Goal: Task Accomplishment & Management: Manage account settings

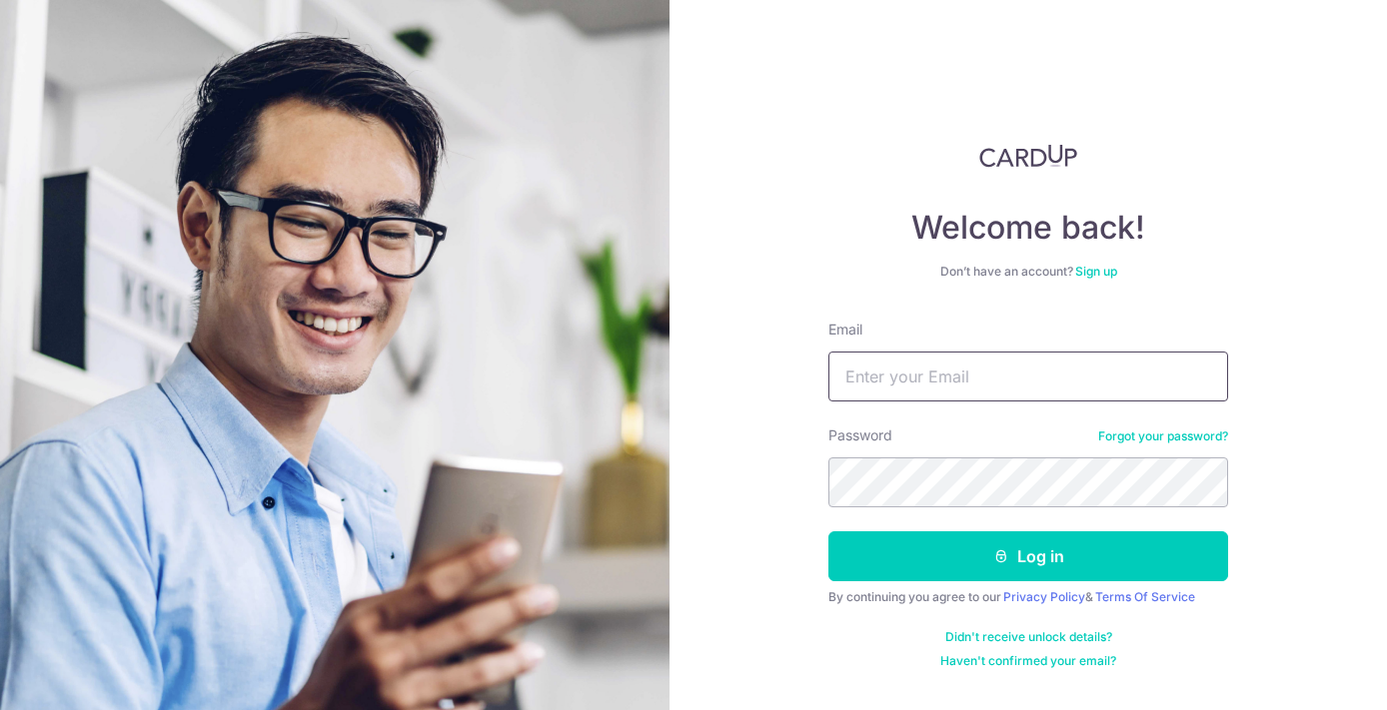
click at [1018, 397] on input "Email" at bounding box center [1028, 377] width 400 height 50
click at [883, 372] on input "Email" at bounding box center [1028, 377] width 400 height 50
click at [989, 353] on input "Email" at bounding box center [1028, 377] width 400 height 50
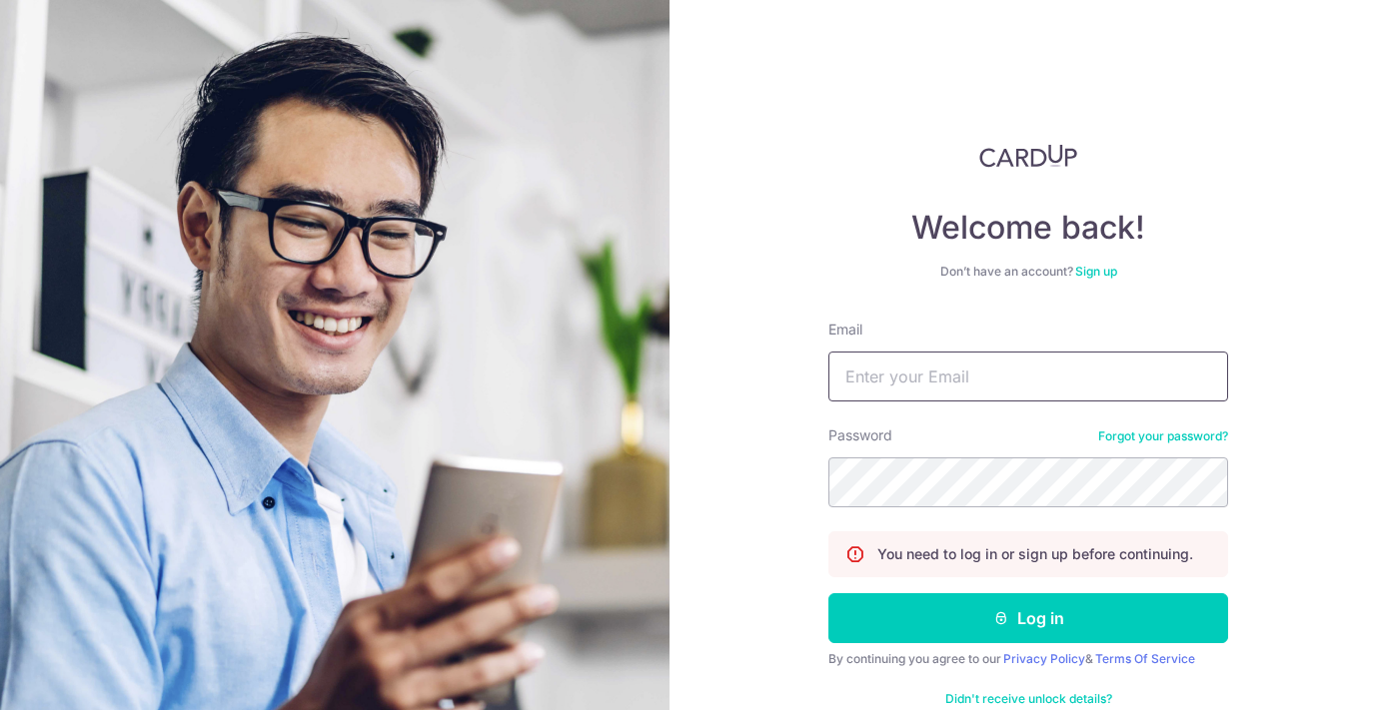
click at [970, 385] on input "Email" at bounding box center [1028, 377] width 400 height 50
click at [1023, 391] on input "Email" at bounding box center [1028, 377] width 400 height 50
click at [1048, 387] on input "Email" at bounding box center [1028, 377] width 400 height 50
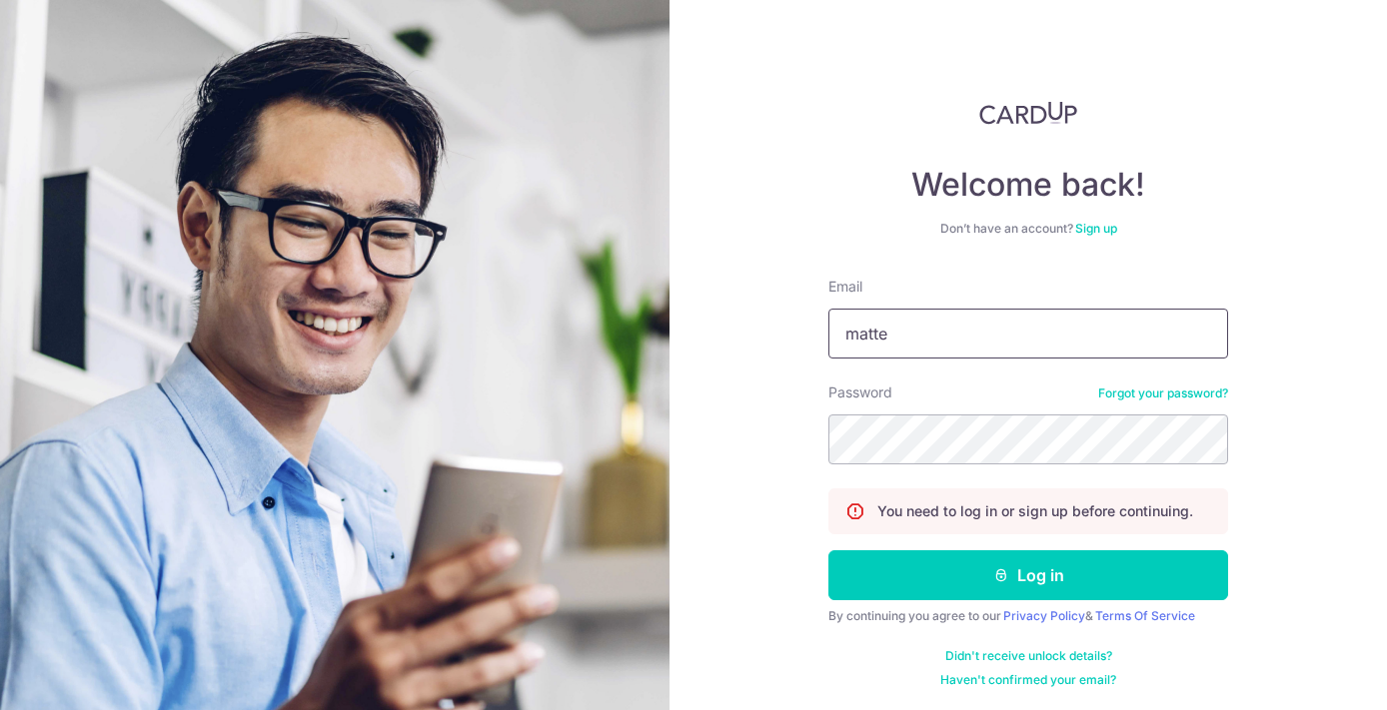
type input "matte"
click at [994, 350] on input "matte" at bounding box center [1028, 334] width 400 height 50
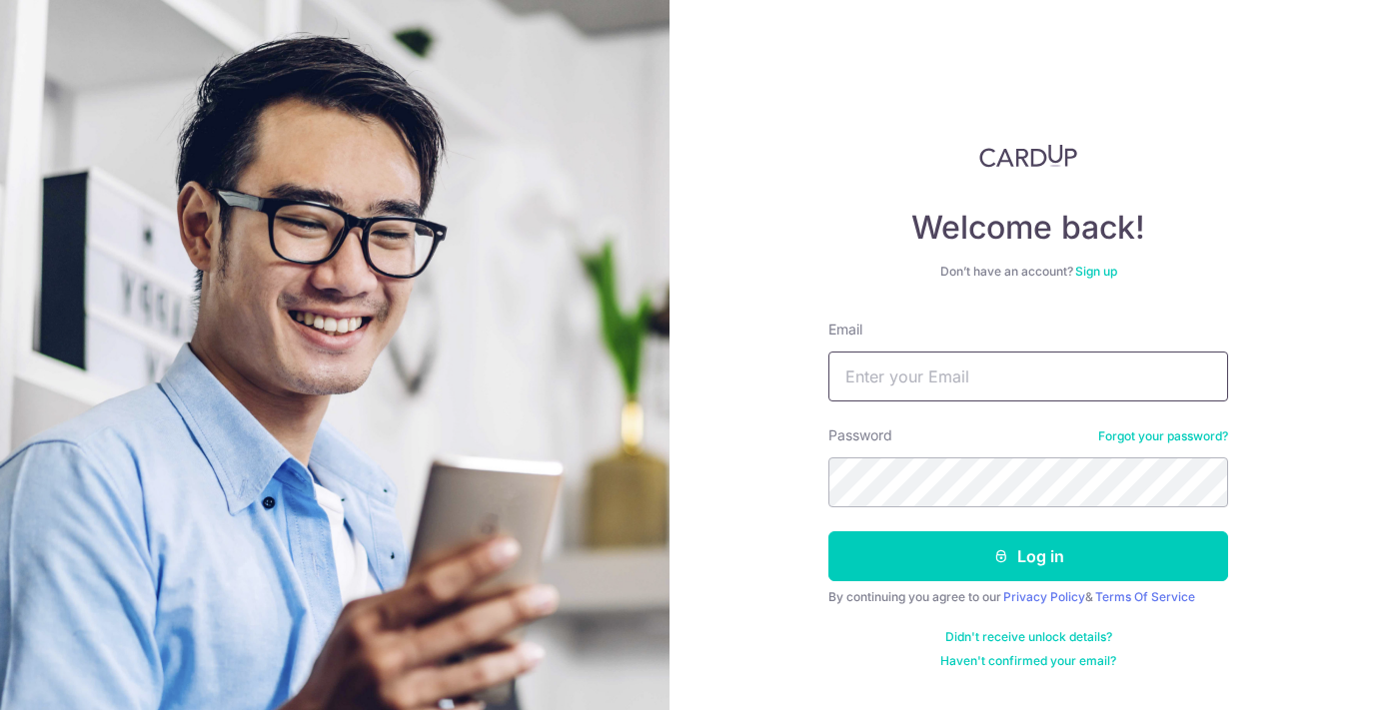
type input "[EMAIL_ADDRESS][DOMAIN_NAME]"
click at [1039, 556] on button "Log in" at bounding box center [1028, 556] width 400 height 50
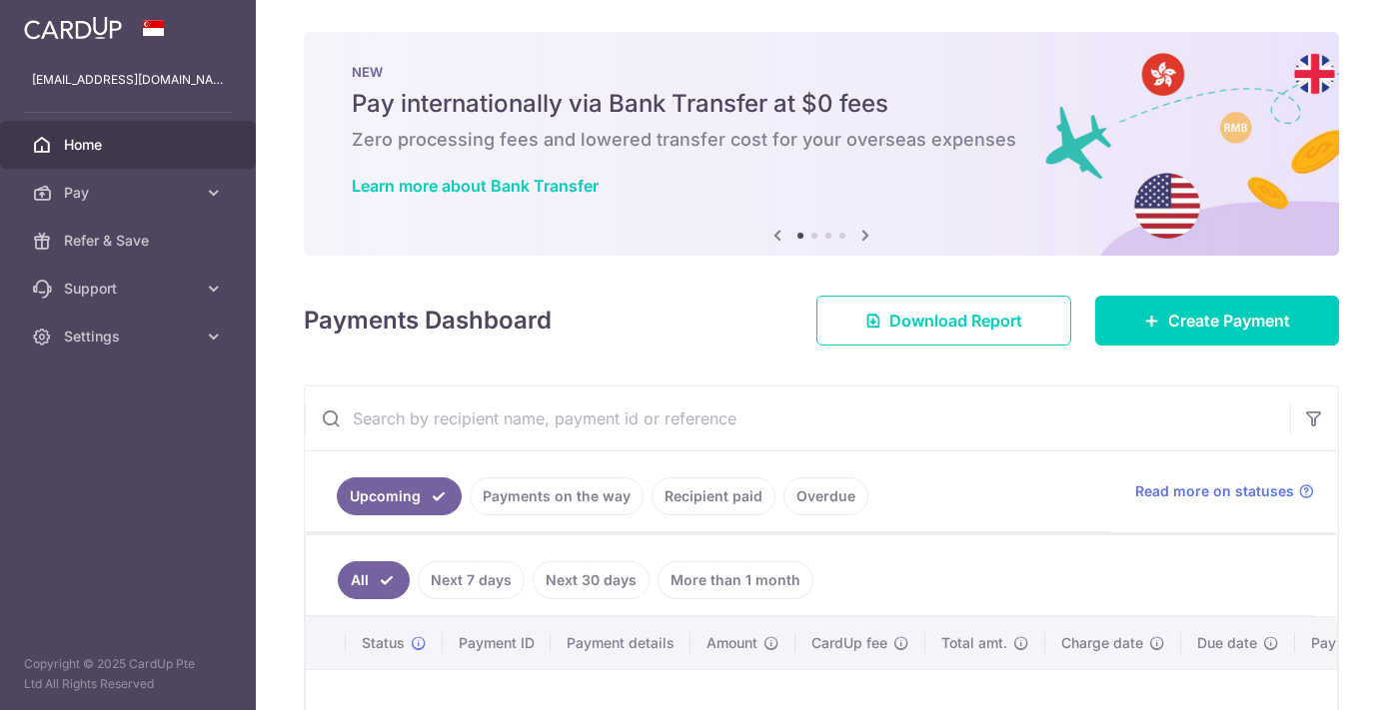
scroll to position [259, 0]
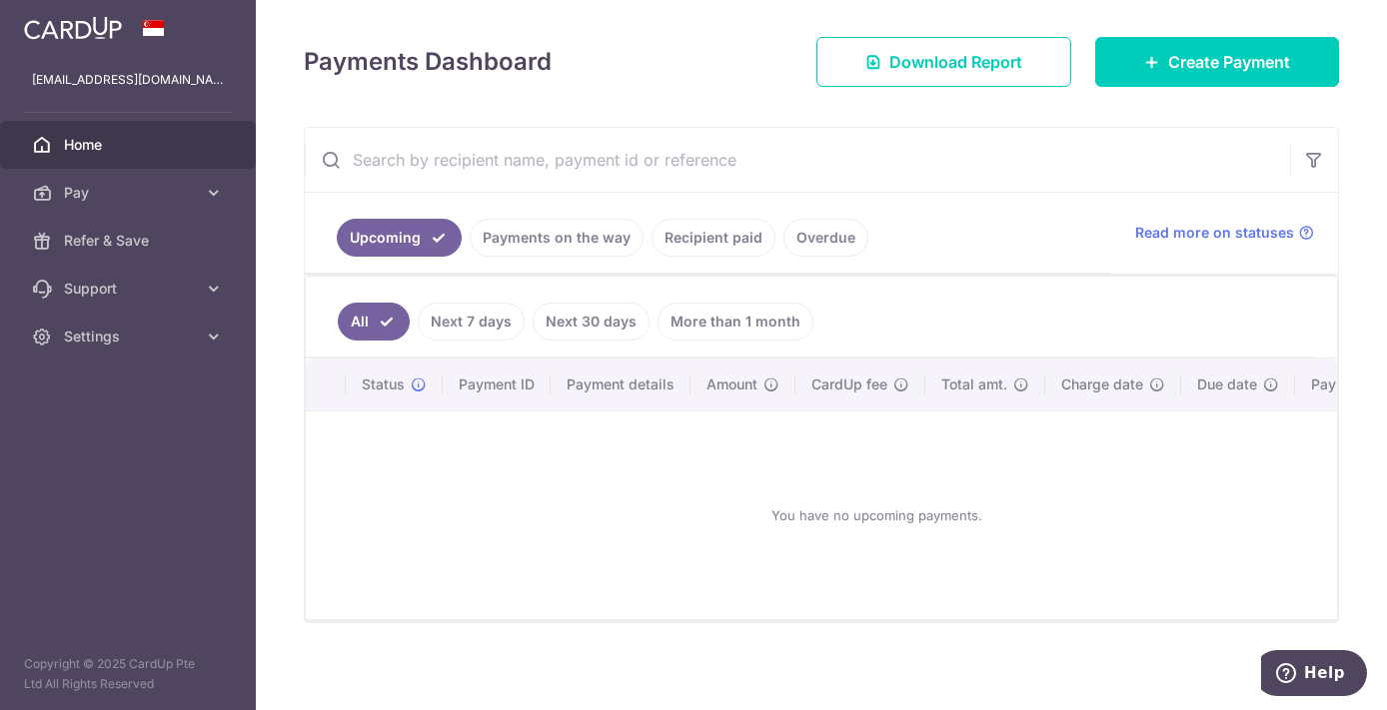
click at [738, 229] on link "Recipient paid" at bounding box center [713, 238] width 124 height 38
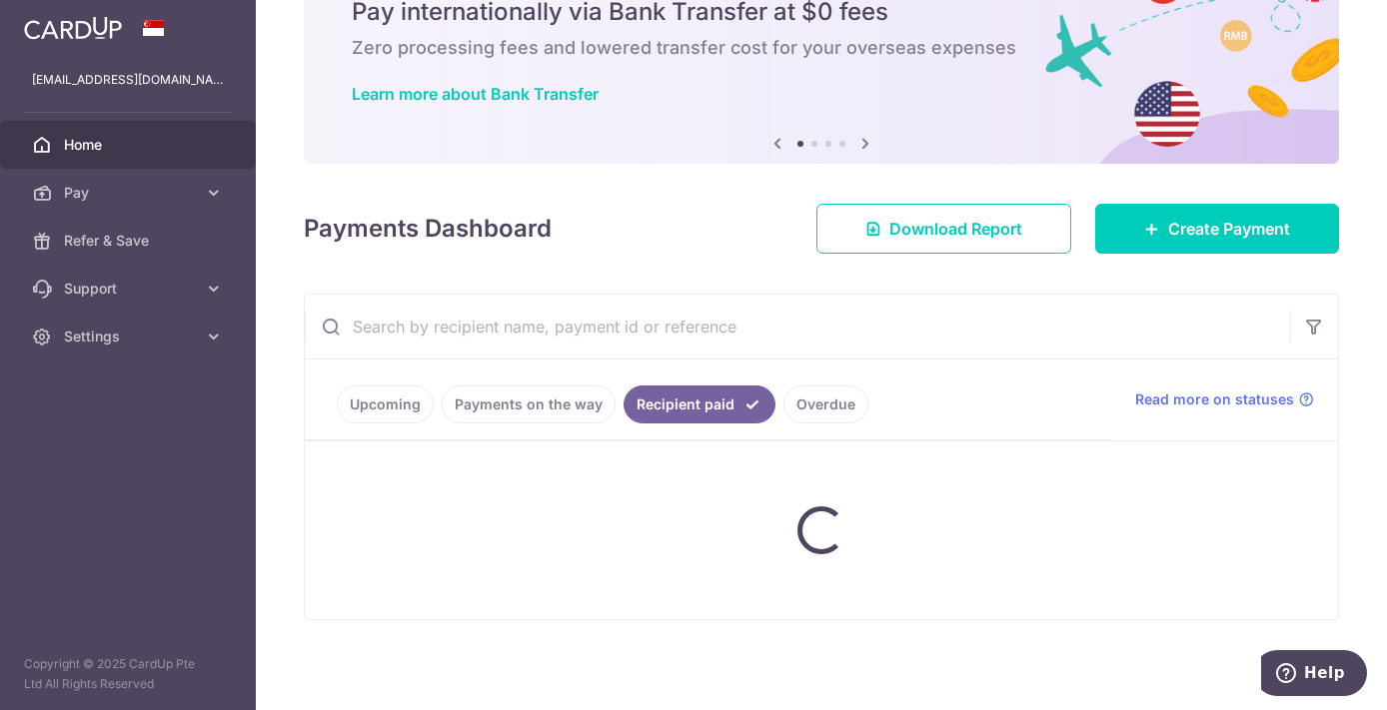
scroll to position [40, 0]
